Goal: Information Seeking & Learning: Understand process/instructions

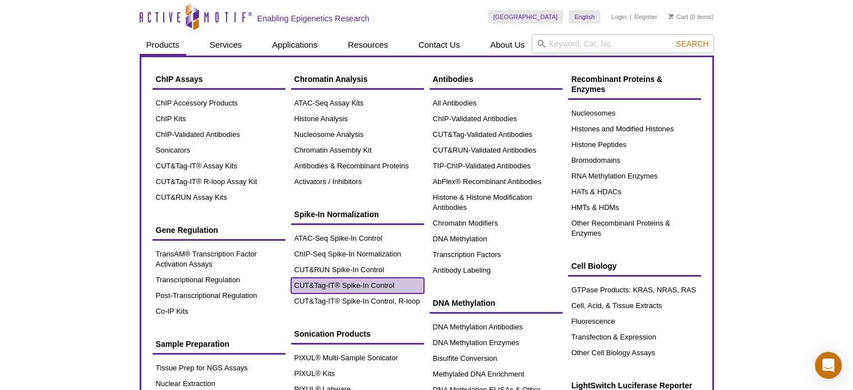
click at [379, 284] on link "CUT&Tag-IT® Spike-In Control" at bounding box center [357, 286] width 133 height 16
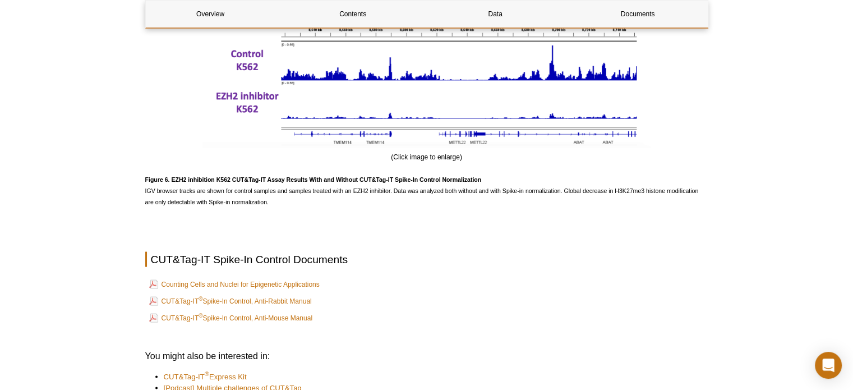
scroll to position [2395, 0]
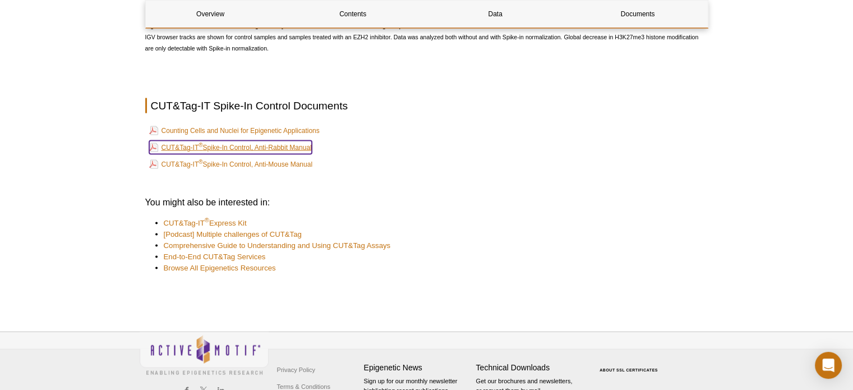
click at [300, 148] on link "CUT&Tag-IT ® Spike-In Control, Anti-Rabbit Manual" at bounding box center [230, 147] width 163 height 13
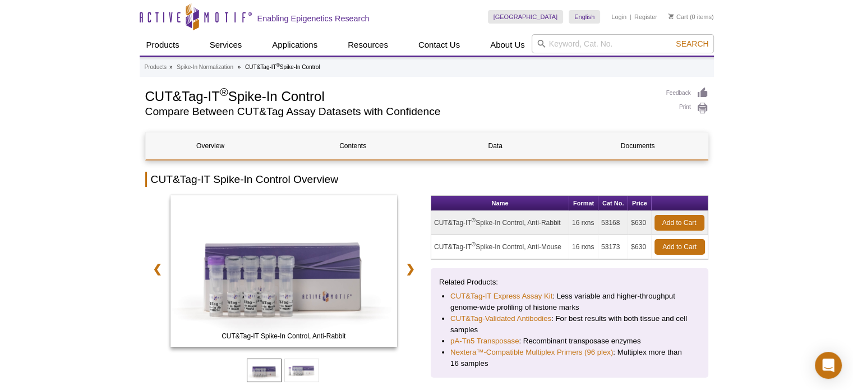
scroll to position [0, 0]
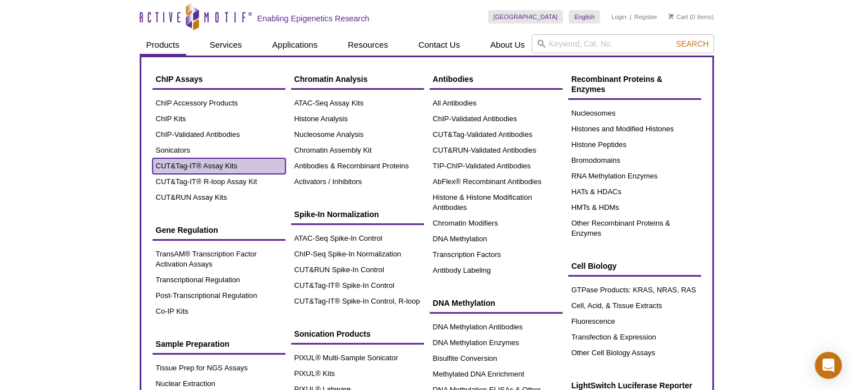
click at [222, 163] on link "CUT&Tag-IT® Assay Kits" at bounding box center [219, 166] width 133 height 16
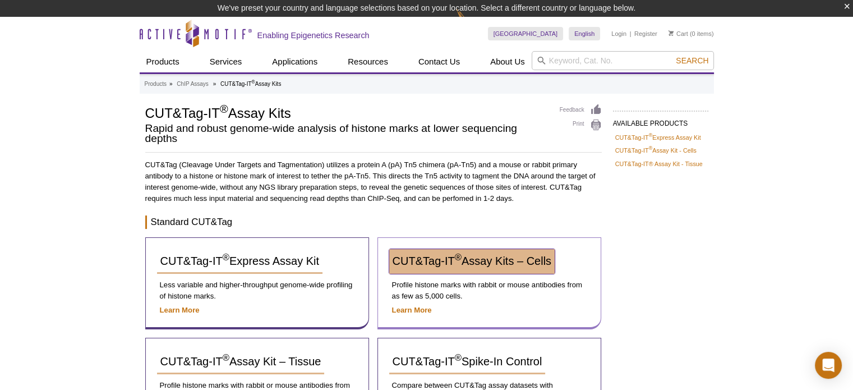
click at [448, 251] on link "CUT&Tag-IT ® Assay Kits – Cells" at bounding box center [472, 261] width 166 height 25
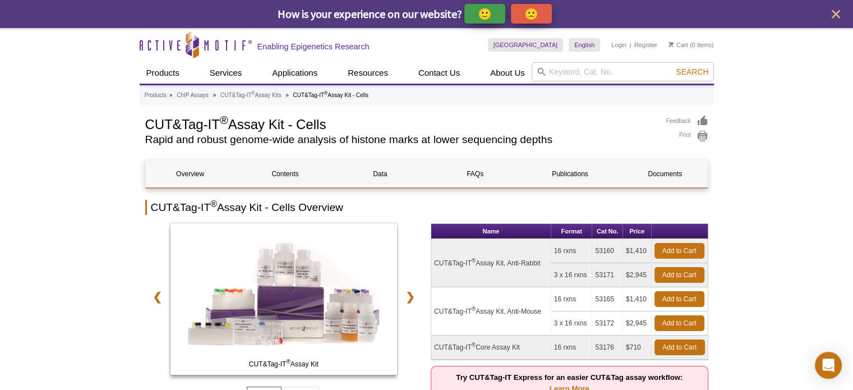
drag, startPoint x: 617, startPoint y: 249, endPoint x: 597, endPoint y: 250, distance: 20.3
click at [597, 250] on td "53160" at bounding box center [608, 251] width 31 height 24
copy td "53160"
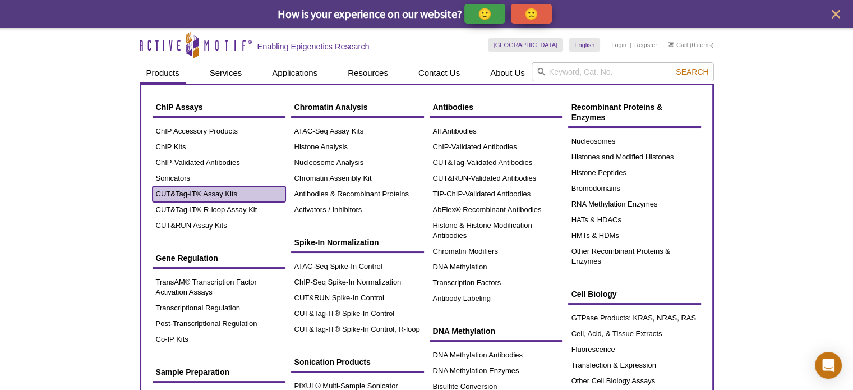
click at [202, 193] on link "CUT&Tag-IT® Assay Kits" at bounding box center [219, 194] width 133 height 16
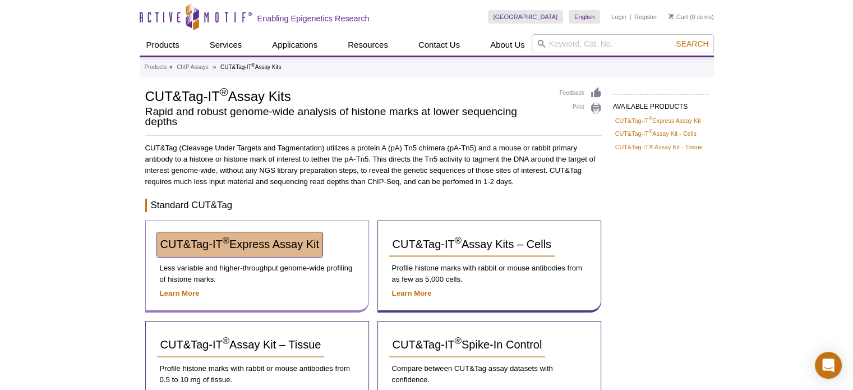
click at [181, 242] on span "CUT&Tag-IT ® Express Assay Kit" at bounding box center [239, 244] width 159 height 12
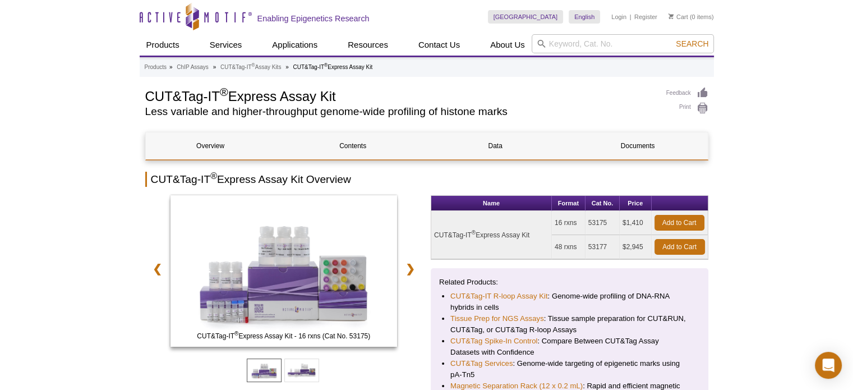
drag, startPoint x: 609, startPoint y: 224, endPoint x: 586, endPoint y: 224, distance: 23.6
click at [586, 224] on tr "CUT&Tag-IT ® Express Assay Kit 16 rxns 53175 $1,410 Add to Cart" at bounding box center [570, 223] width 277 height 24
copy tr "53175"
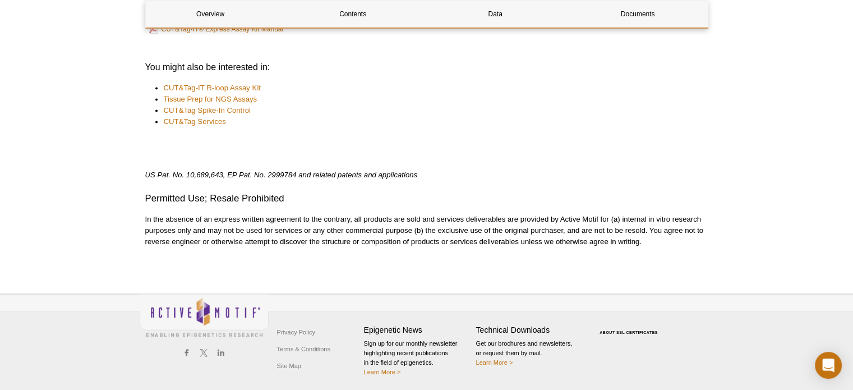
scroll to position [1643, 0]
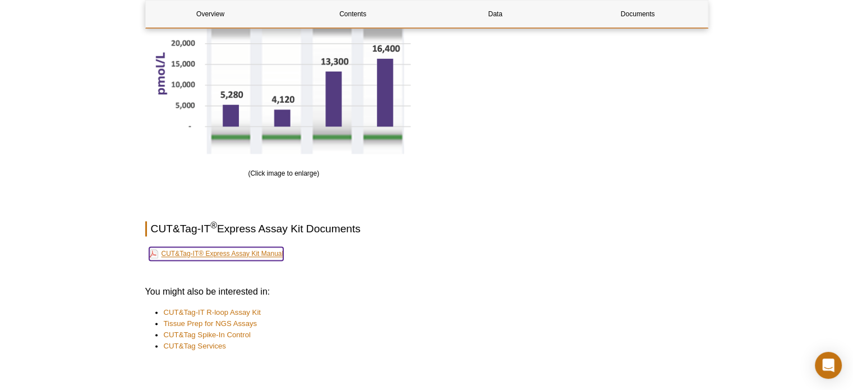
click at [261, 253] on link "CUT&Tag-IT® Express Assay Kit Manual" at bounding box center [216, 253] width 135 height 13
